Goal: Navigation & Orientation: Find specific page/section

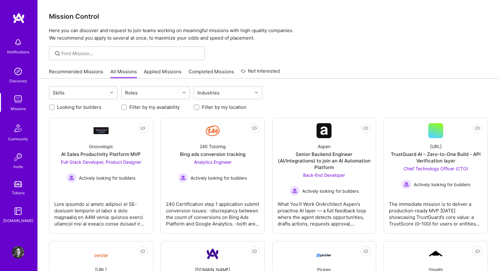
click at [84, 75] on link "Recommended Missions" at bounding box center [76, 73] width 54 height 10
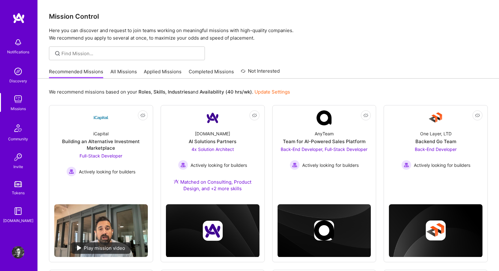
click at [115, 68] on div "Recommended Missions All Missions Applied Missions Completed Missions Not Inter…" at bounding box center [164, 71] width 231 height 13
click at [116, 68] on link "All Missions" at bounding box center [123, 73] width 26 height 10
